Goal: Task Accomplishment & Management: Use online tool/utility

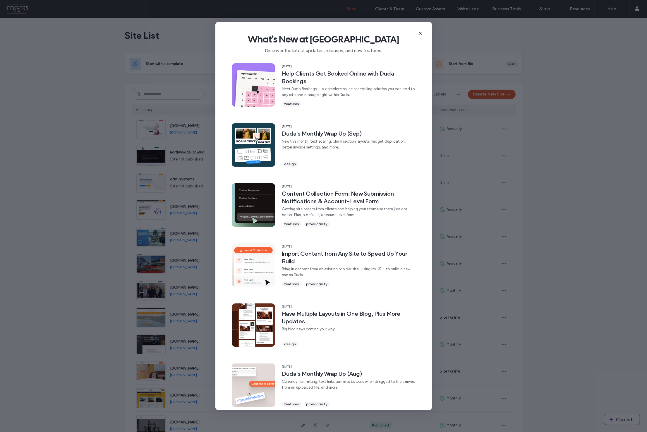
click at [409, 30] on div "What's New at Duda Discover the latest updates, releases, and new features." at bounding box center [323, 41] width 217 height 39
click at [420, 33] on use at bounding box center [420, 33] width 3 height 3
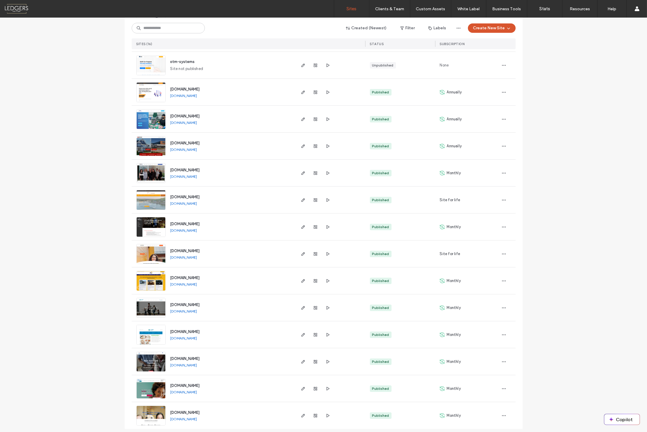
scroll to position [121, 0]
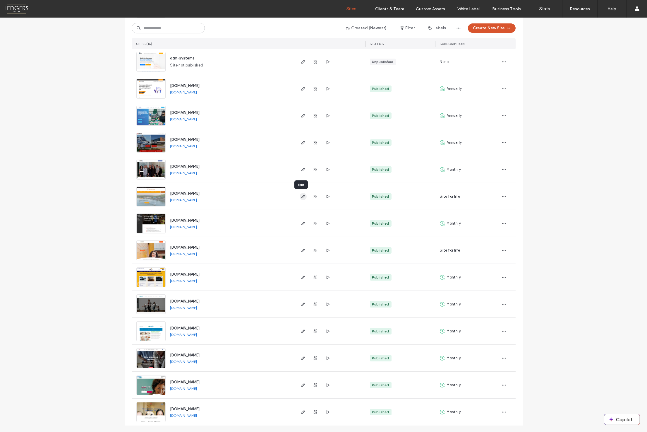
click at [301, 196] on icon "button" at bounding box center [303, 196] width 5 height 5
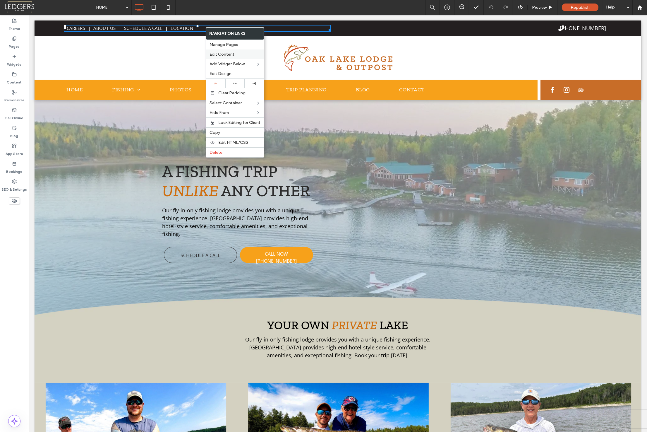
click at [225, 52] on span "Edit Content" at bounding box center [222, 54] width 25 height 5
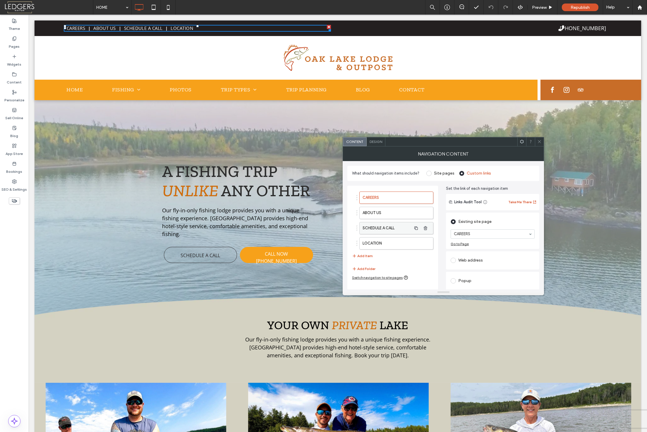
click at [394, 225] on label "SCHEDULE A CALL" at bounding box center [387, 228] width 49 height 12
click at [540, 141] on use at bounding box center [539, 141] width 3 height 3
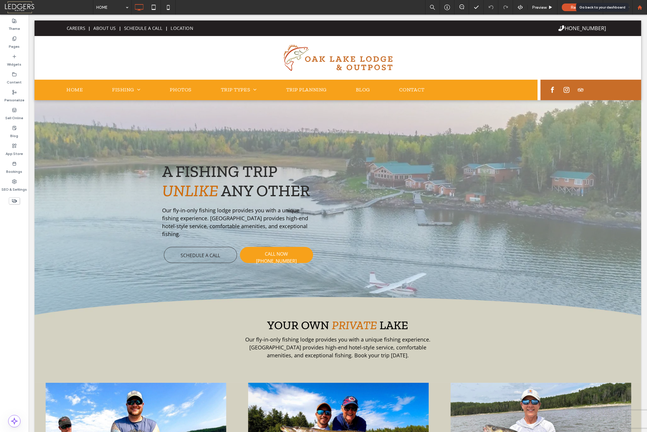
click at [642, 8] on div at bounding box center [640, 7] width 14 height 5
